Goal: Task Accomplishment & Management: Use online tool/utility

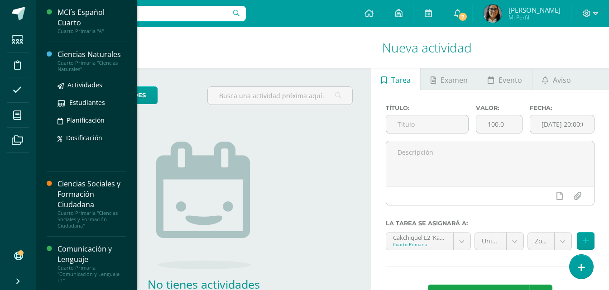
click at [83, 64] on div "Cuarto Primaria "Ciencias Naturales"" at bounding box center [91, 66] width 69 height 13
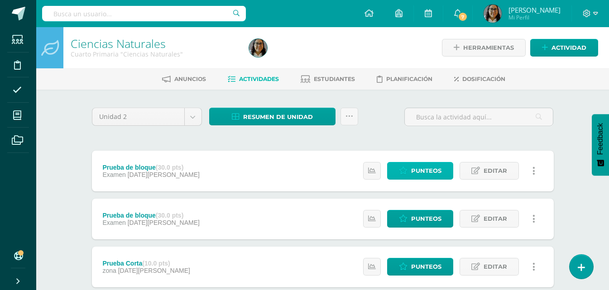
click at [419, 166] on span "Punteos" at bounding box center [426, 170] width 30 height 17
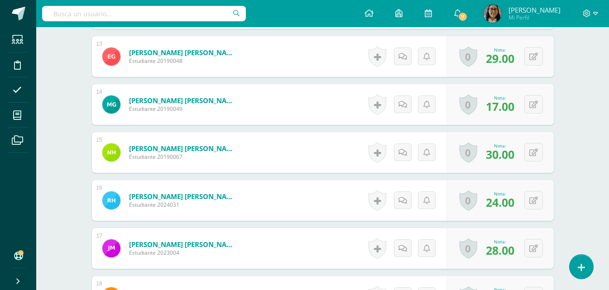
scroll to position [860, 0]
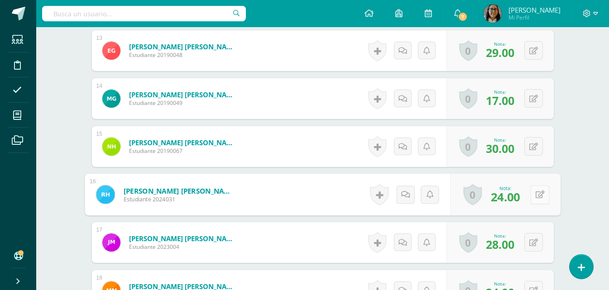
click at [539, 191] on button at bounding box center [539, 194] width 19 height 19
click at [472, 196] on input "24.00" at bounding box center [477, 197] width 36 height 18
type input "14.00"
click at [512, 195] on icon at bounding box center [515, 198] width 8 height 8
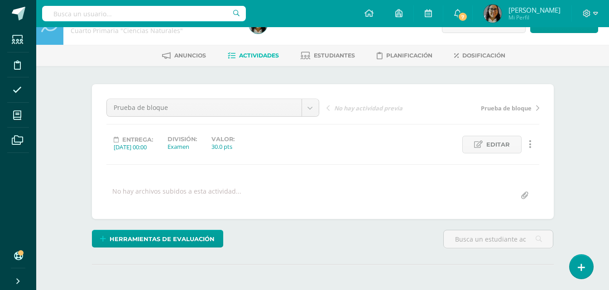
scroll to position [0, 0]
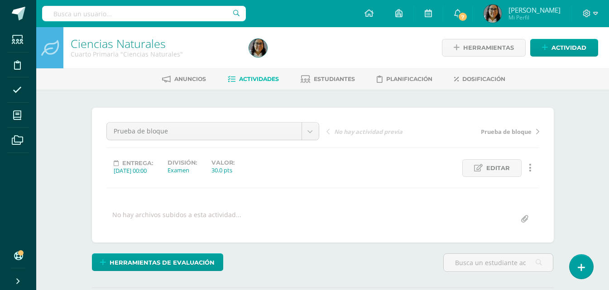
click at [253, 79] on span "Actividades" at bounding box center [259, 79] width 40 height 7
